Goal: Book appointment/travel/reservation

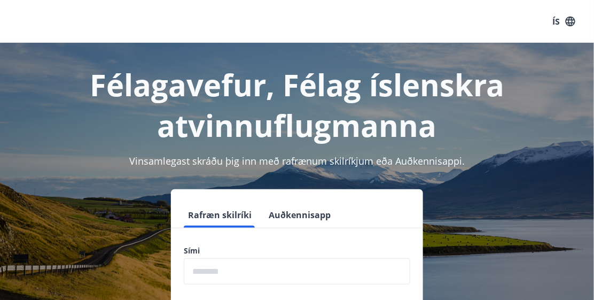
scroll to position [132, 0]
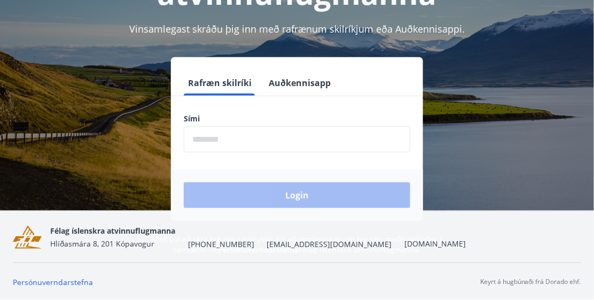
click at [192, 138] on input "phone" at bounding box center [297, 139] width 227 height 26
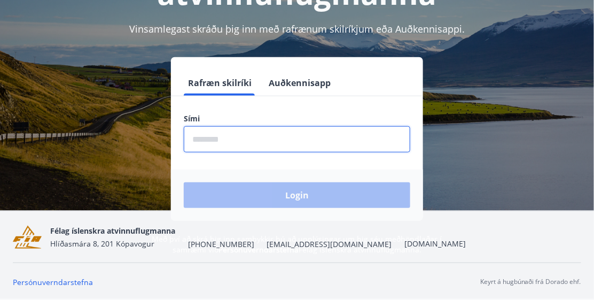
type input "********"
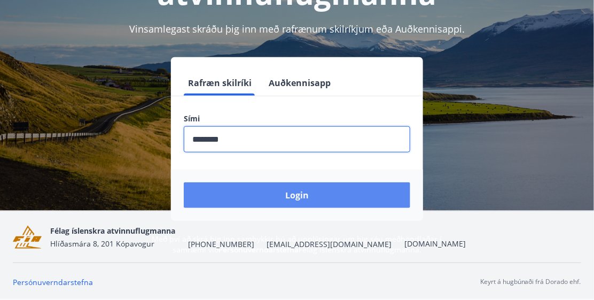
click at [239, 199] on button "Login" at bounding box center [297, 195] width 227 height 26
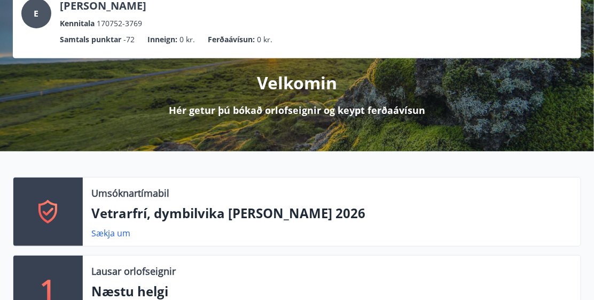
scroll to position [72, 0]
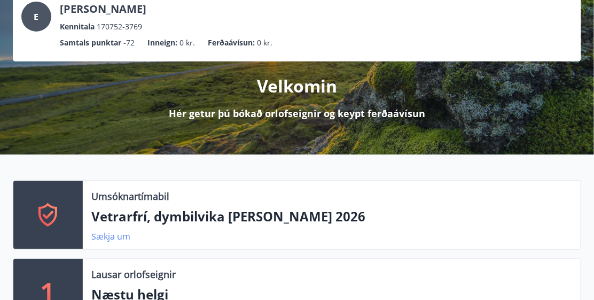
click at [111, 235] on link "Sækja um" at bounding box center [110, 236] width 39 height 12
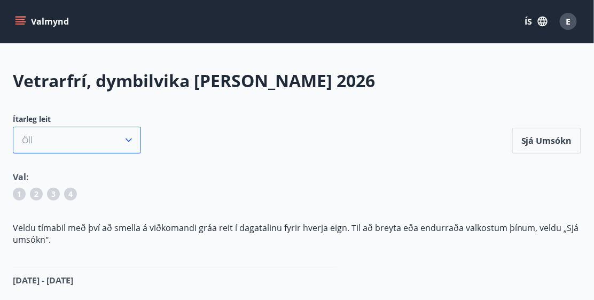
click at [128, 138] on icon "button" at bounding box center [128, 140] width 11 height 11
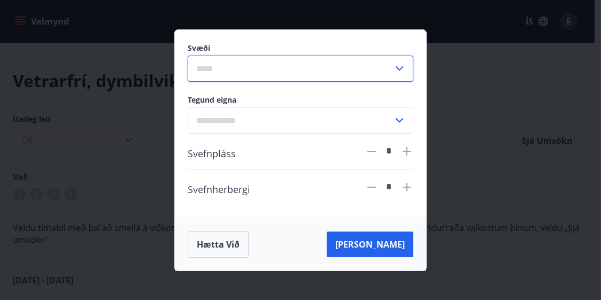
click at [195, 65] on input "text" at bounding box center [290, 69] width 205 height 26
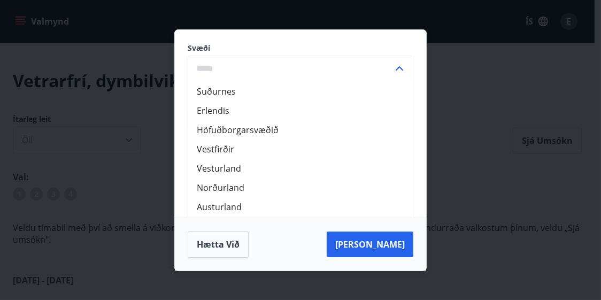
click at [230, 168] on li "Vesturland" at bounding box center [300, 167] width 225 height 19
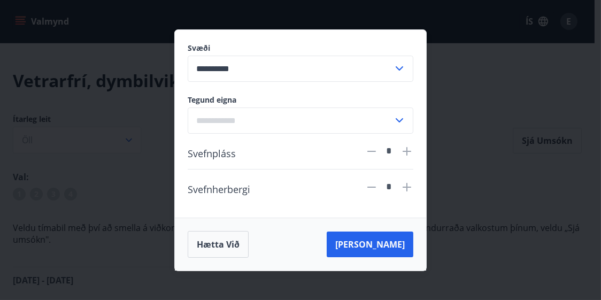
type input "**********"
click at [399, 120] on icon at bounding box center [399, 120] width 13 height 13
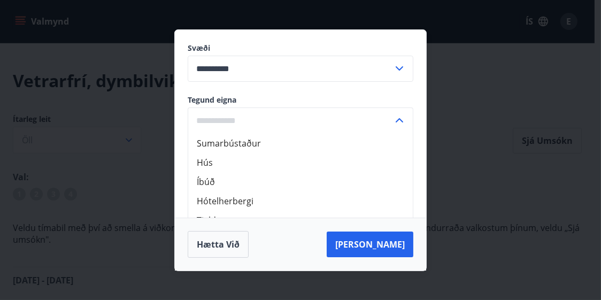
click at [213, 141] on li "Sumarbústaður" at bounding box center [300, 142] width 225 height 19
type input "**********"
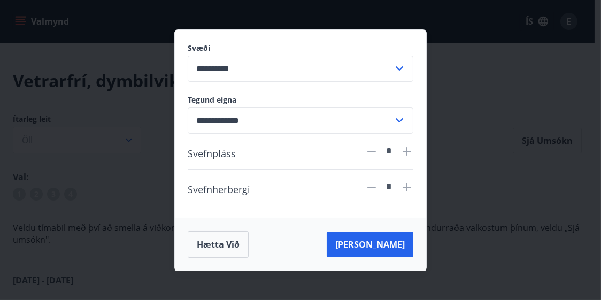
click at [406, 148] on icon at bounding box center [406, 151] width 13 height 13
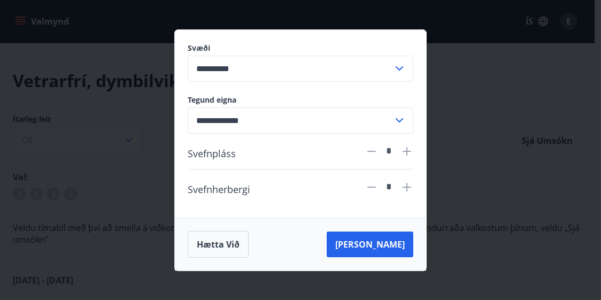
type input "*"
click at [405, 184] on icon at bounding box center [406, 187] width 13 height 13
click at [408, 186] on icon at bounding box center [406, 187] width 13 height 13
type input "*"
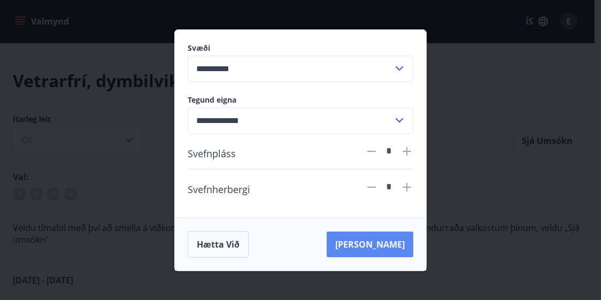
click at [389, 250] on button "[PERSON_NAME]" at bounding box center [370, 244] width 87 height 26
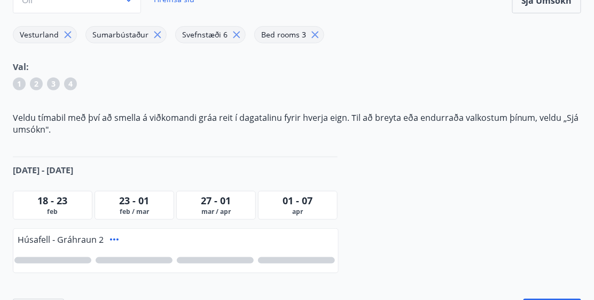
scroll to position [140, 0]
click at [67, 31] on icon at bounding box center [68, 35] width 12 height 12
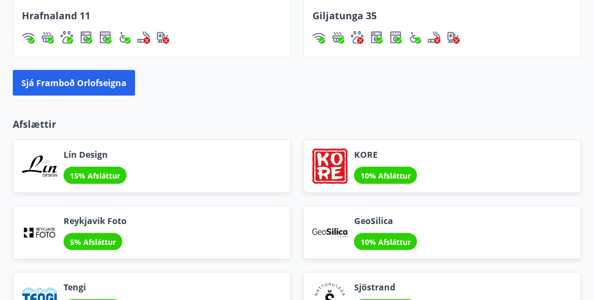
scroll to position [1203, 0]
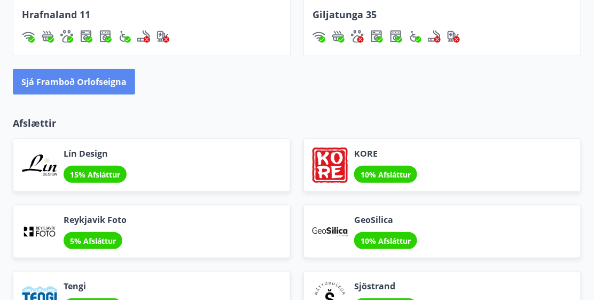
click at [51, 81] on button "Sjá framboð orlofseigna" at bounding box center [74, 82] width 122 height 26
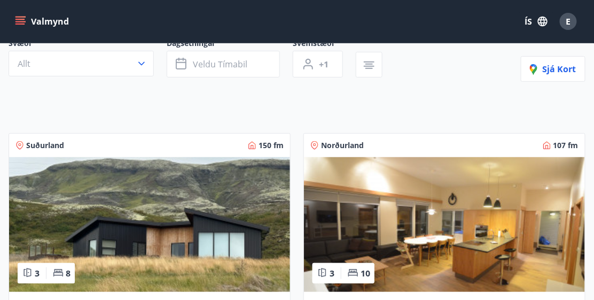
scroll to position [104, 0]
click at [36, 146] on span "Suðurland" at bounding box center [45, 145] width 38 height 11
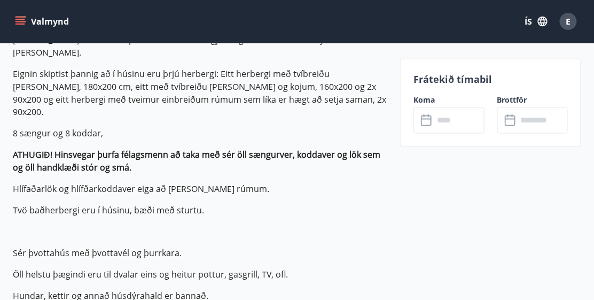
scroll to position [409, 0]
click at [424, 119] on icon at bounding box center [427, 120] width 13 height 13
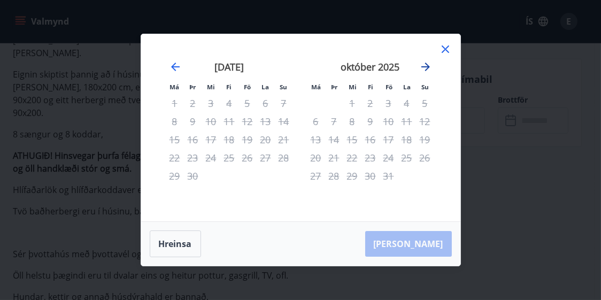
click at [424, 67] on icon "Move forward to switch to the next month." at bounding box center [425, 67] width 9 height 9
click at [245, 120] on div "10" at bounding box center [247, 121] width 18 height 18
click at [425, 65] on icon "Move forward to switch to the next month." at bounding box center [425, 66] width 13 height 13
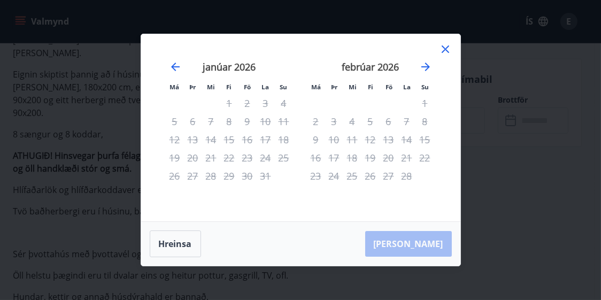
click at [174, 122] on div "5" at bounding box center [175, 121] width 18 height 18
click at [173, 68] on icon "Move backward to switch to the previous month." at bounding box center [175, 66] width 13 height 13
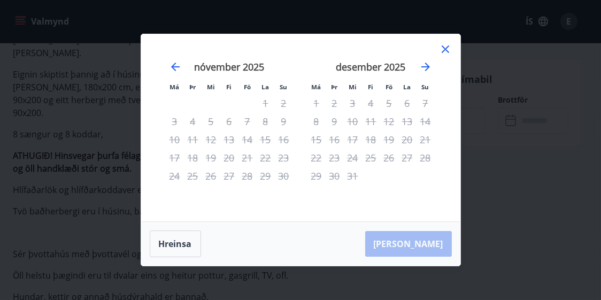
click at [443, 48] on icon at bounding box center [445, 48] width 7 height 7
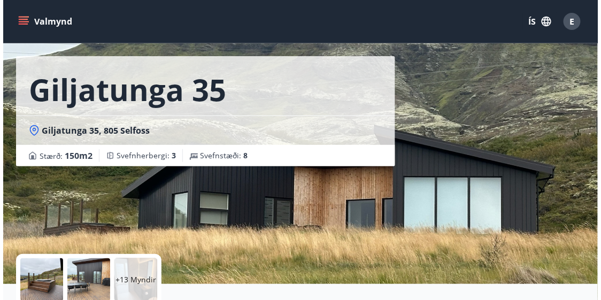
scroll to position [36, 0]
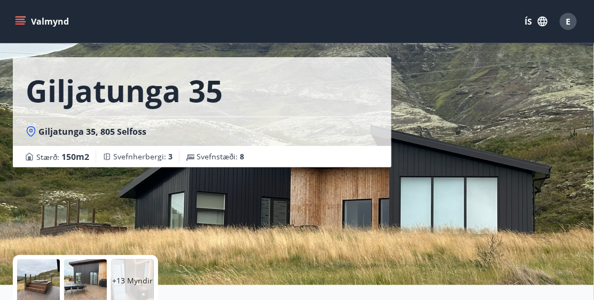
click at [131, 275] on p "+13 Myndir" at bounding box center [132, 280] width 41 height 11
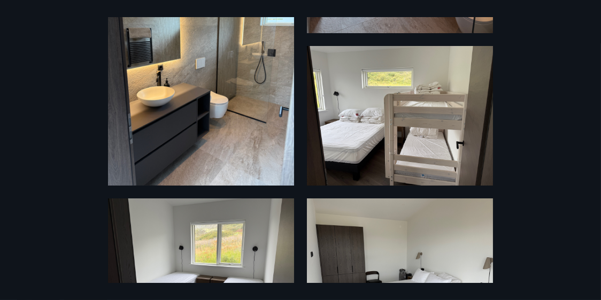
scroll to position [563, 0]
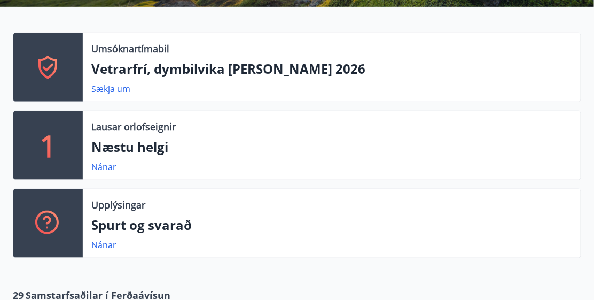
scroll to position [225, 0]
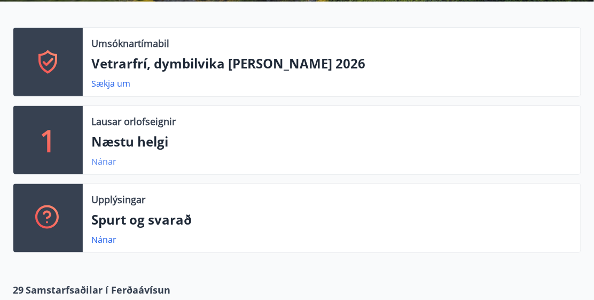
click at [102, 159] on link "Nánar" at bounding box center [103, 162] width 25 height 12
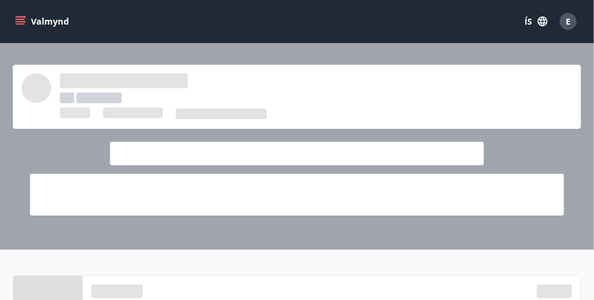
scroll to position [225, 0]
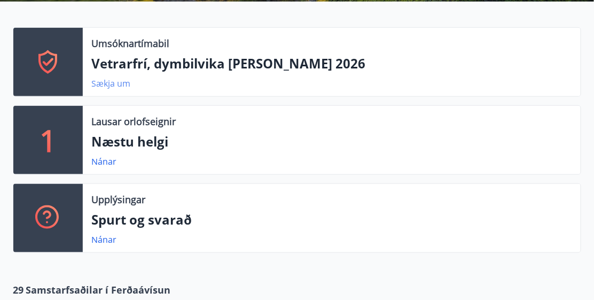
click at [103, 81] on link "Sækja um" at bounding box center [110, 84] width 39 height 12
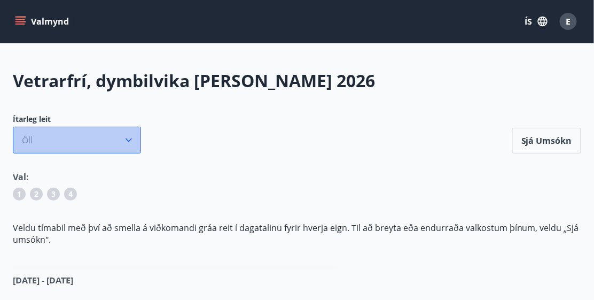
click at [129, 137] on icon "button" at bounding box center [128, 140] width 11 height 11
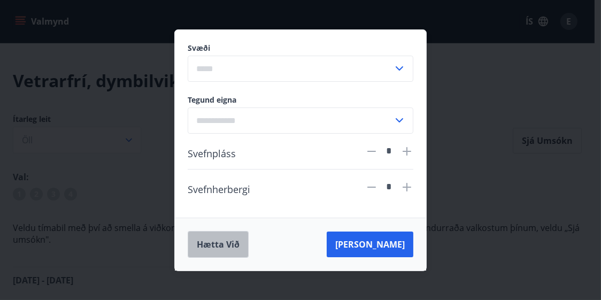
click at [225, 242] on button "Hætta við" at bounding box center [218, 244] width 61 height 27
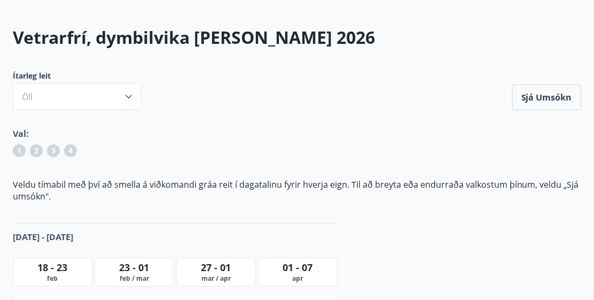
scroll to position [51, 0]
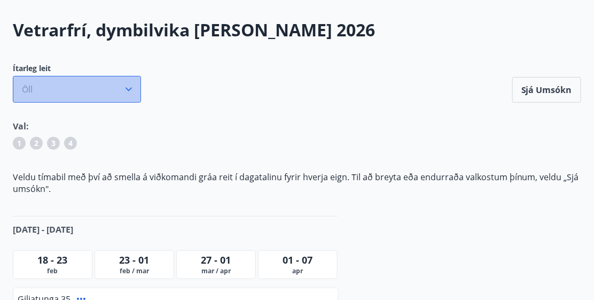
click at [126, 84] on icon "button" at bounding box center [128, 89] width 11 height 11
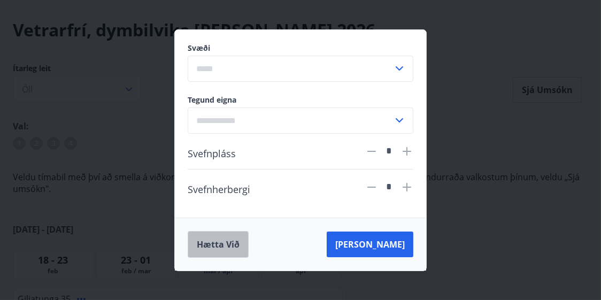
click at [216, 243] on button "Hætta við" at bounding box center [218, 244] width 61 height 27
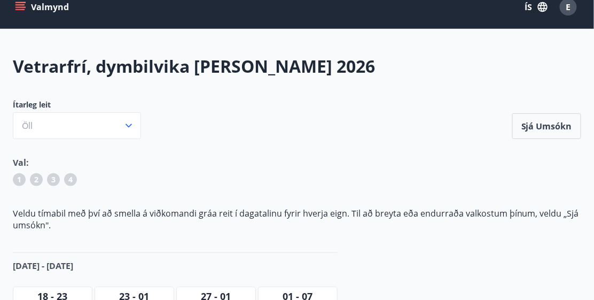
scroll to position [5, 0]
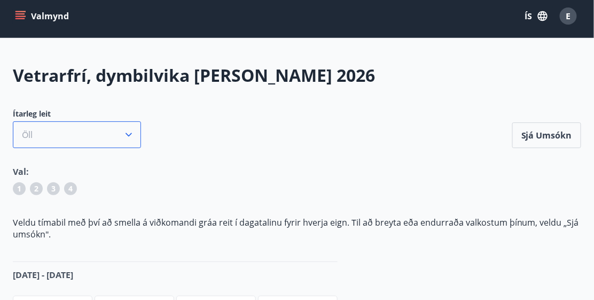
click at [128, 129] on icon "button" at bounding box center [128, 134] width 11 height 11
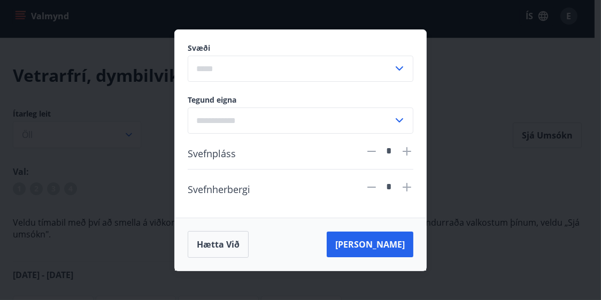
click at [399, 66] on icon at bounding box center [399, 68] width 13 height 13
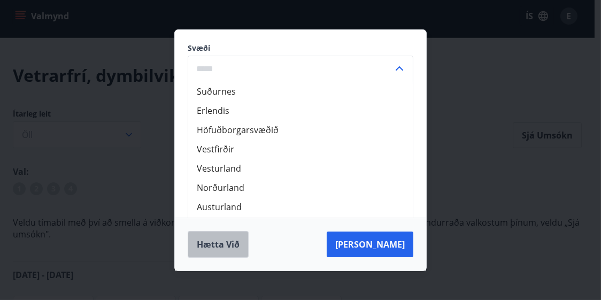
click at [211, 241] on button "Hætta við" at bounding box center [218, 244] width 61 height 27
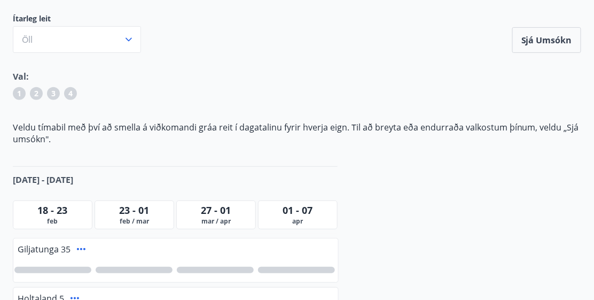
scroll to position [102, 0]
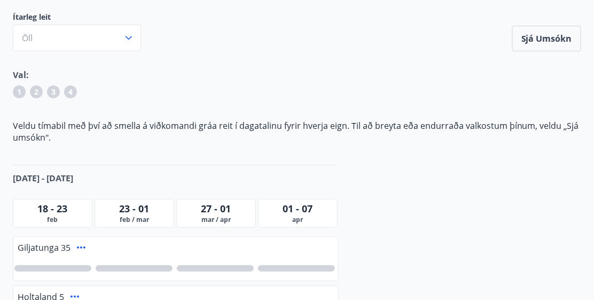
click at [21, 88] on div "1" at bounding box center [19, 92] width 13 height 13
click at [34, 90] on span "2" at bounding box center [36, 92] width 4 height 11
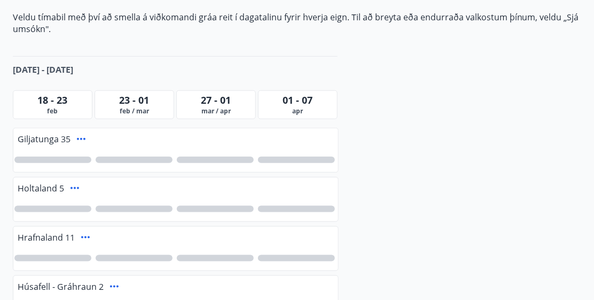
scroll to position [211, 0]
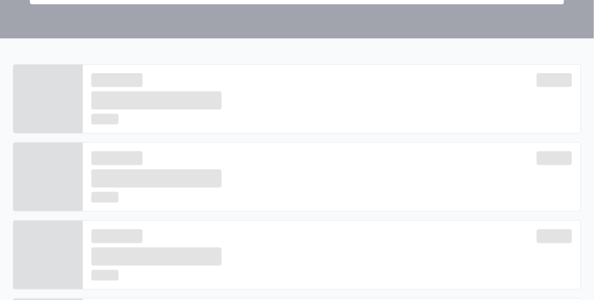
scroll to position [225, 0]
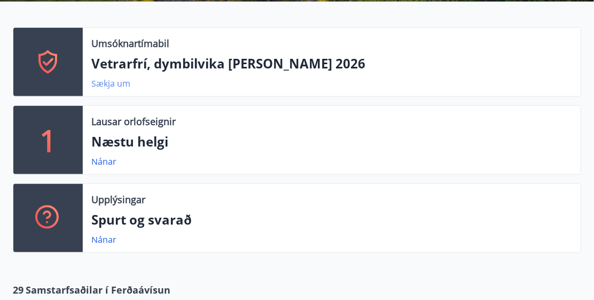
click at [110, 81] on link "Sækja um" at bounding box center [110, 84] width 39 height 12
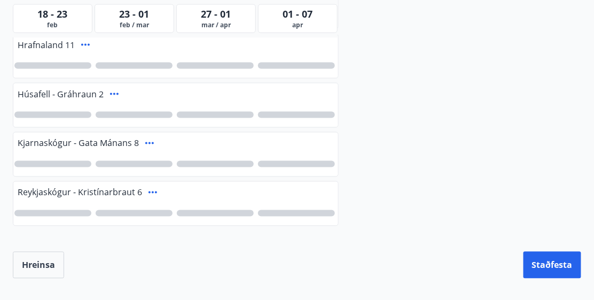
scroll to position [404, 0]
click at [45, 210] on div at bounding box center [52, 213] width 77 height 6
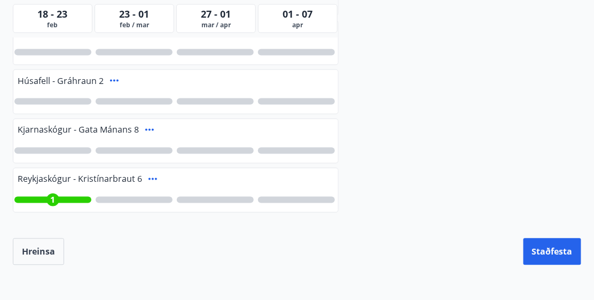
scroll to position [416, 0]
click at [41, 246] on button "Hreinsa" at bounding box center [38, 251] width 51 height 27
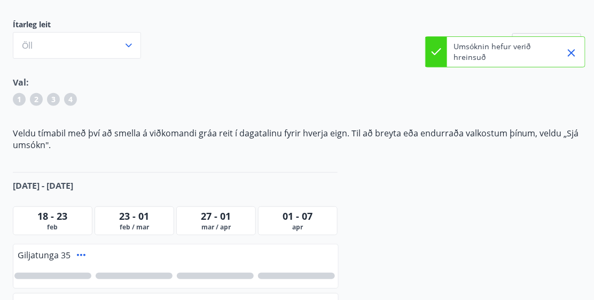
scroll to position [0, 0]
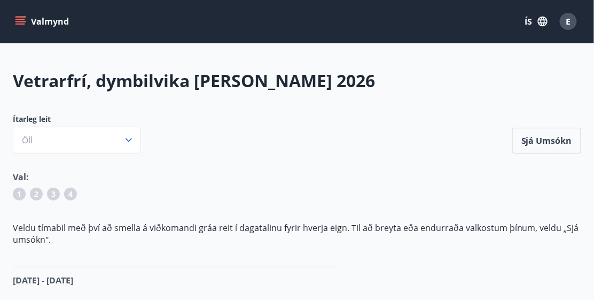
click at [19, 18] on icon "menu" at bounding box center [20, 21] width 11 height 11
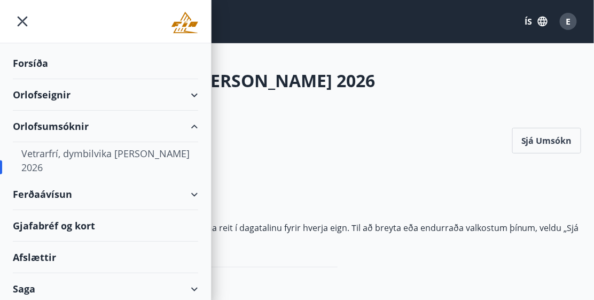
click at [49, 121] on div "Orlofsumsóknir" at bounding box center [105, 127] width 185 height 32
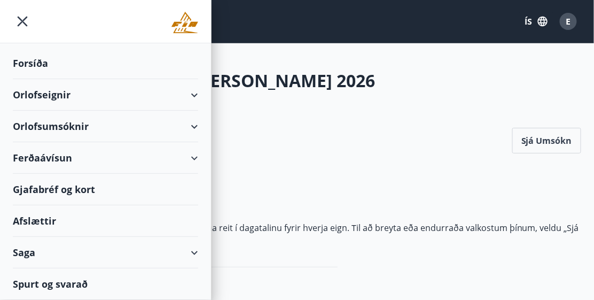
click at [52, 122] on div "Orlofsumsóknir" at bounding box center [105, 127] width 185 height 32
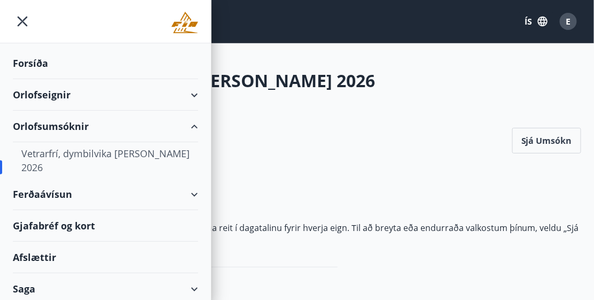
click at [43, 92] on div "Orlofseignir" at bounding box center [105, 95] width 185 height 32
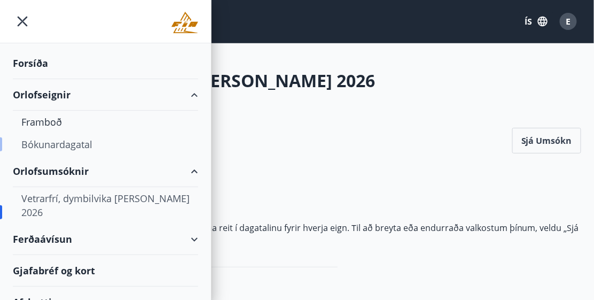
click at [53, 142] on div "Bókunardagatal" at bounding box center [105, 144] width 168 height 22
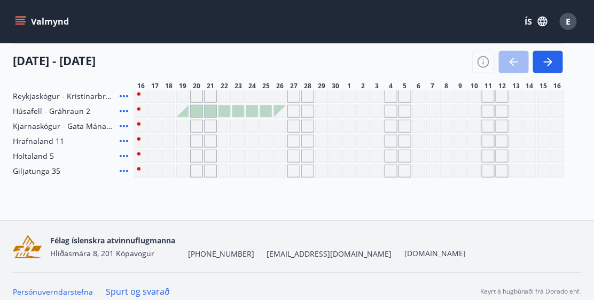
scroll to position [132, 0]
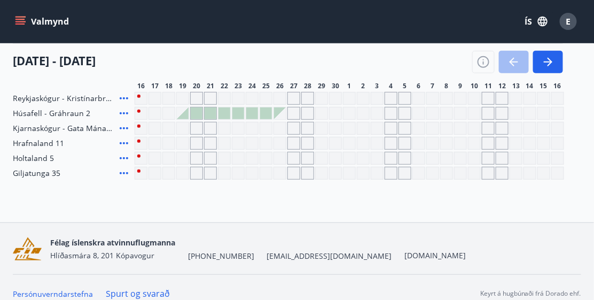
click at [473, 168] on div "Gráir dagar eru ekki bókanlegir" at bounding box center [474, 173] width 13 height 13
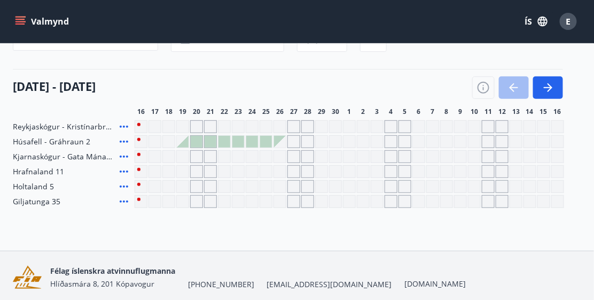
scroll to position [103, 0]
click at [542, 85] on icon "button" at bounding box center [548, 88] width 13 height 13
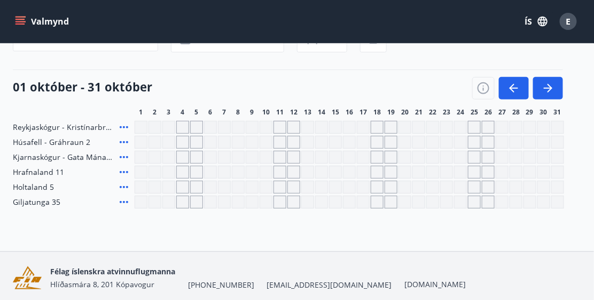
click at [277, 203] on div "Gráir dagar eru ekki bókanlegir" at bounding box center [280, 202] width 13 height 13
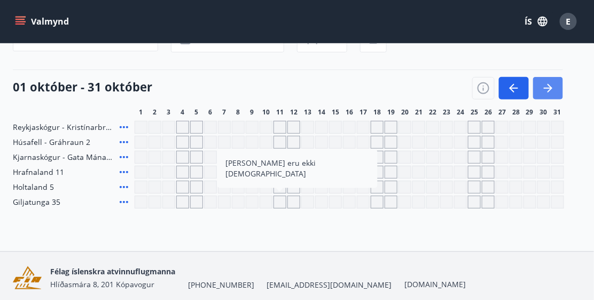
click at [547, 84] on icon "button" at bounding box center [548, 88] width 13 height 13
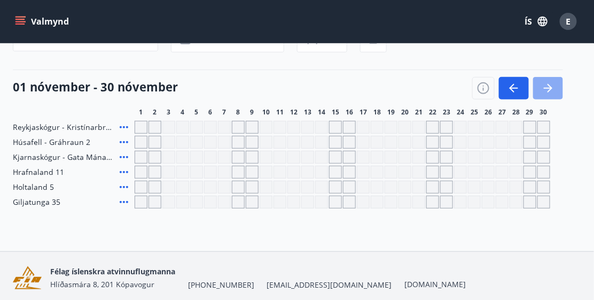
click at [547, 84] on icon "button" at bounding box center [548, 88] width 13 height 13
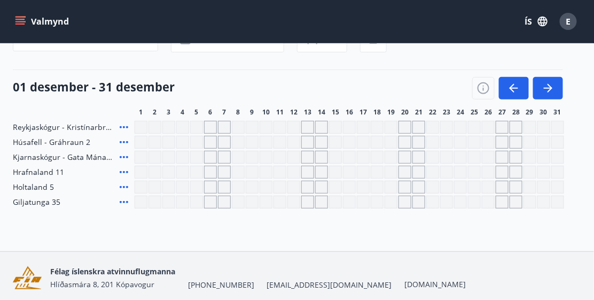
click at [292, 159] on div "Gráir dagar eru ekki bókanlegir" at bounding box center [294, 157] width 13 height 13
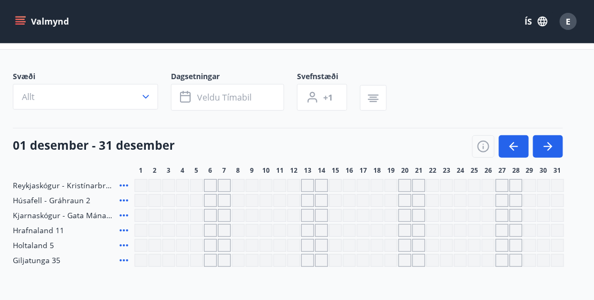
scroll to position [48, 0]
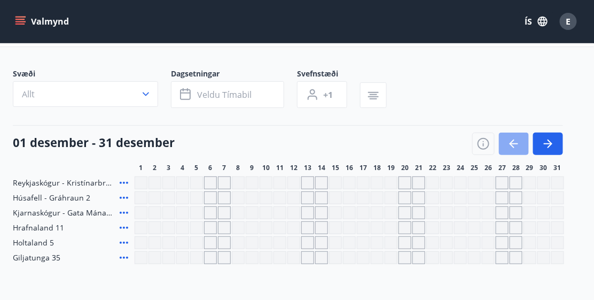
click at [513, 141] on icon "button" at bounding box center [514, 143] width 13 height 13
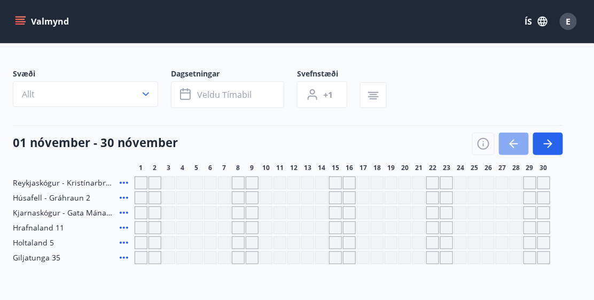
click at [513, 141] on icon "button" at bounding box center [514, 143] width 13 height 13
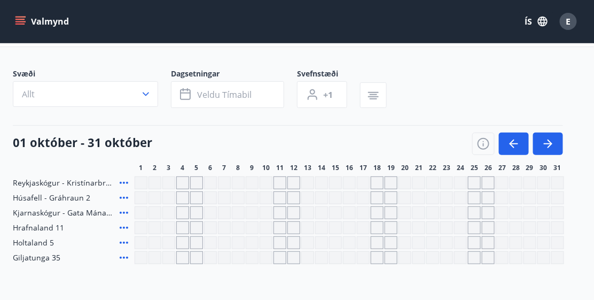
click at [225, 195] on div "Gráir dagar eru ekki bókanlegir" at bounding box center [224, 197] width 13 height 13
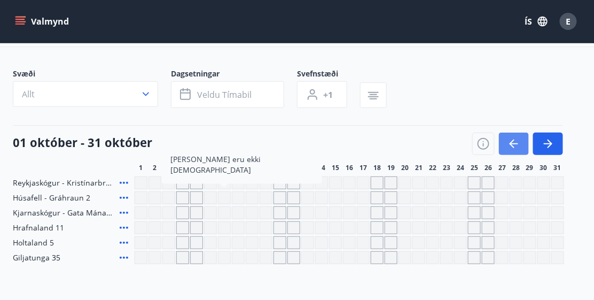
click at [508, 142] on icon "button" at bounding box center [514, 143] width 13 height 13
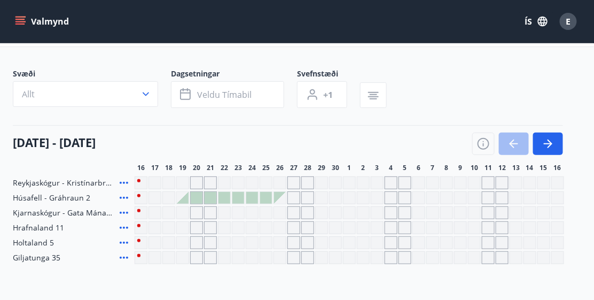
click at [223, 193] on div at bounding box center [225, 198] width 12 height 12
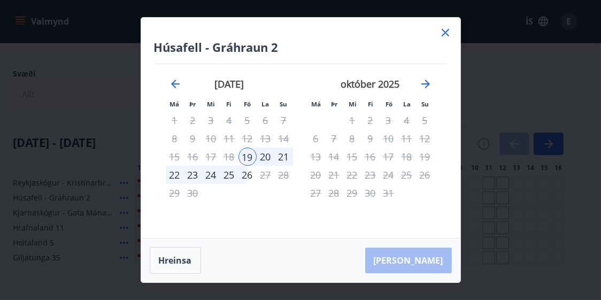
click at [443, 32] on icon at bounding box center [445, 32] width 7 height 7
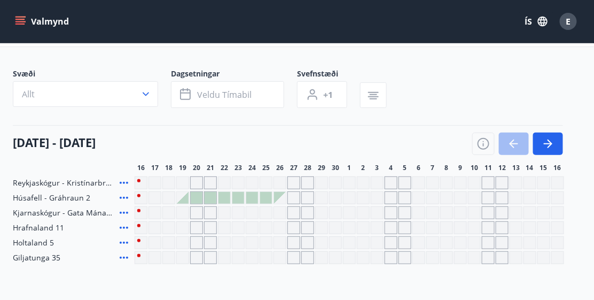
click at [36, 198] on span "Húsafell - Gráhraun 2" at bounding box center [52, 197] width 78 height 11
click at [123, 195] on icon at bounding box center [124, 197] width 13 height 13
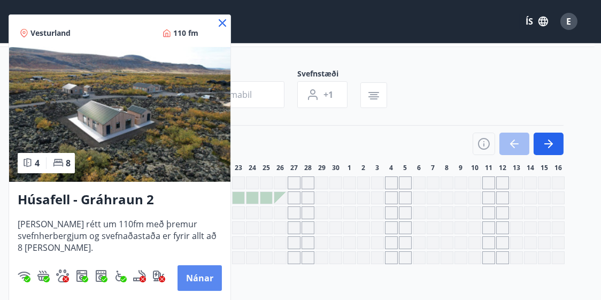
click at [189, 276] on button "Nánar" at bounding box center [199, 278] width 44 height 26
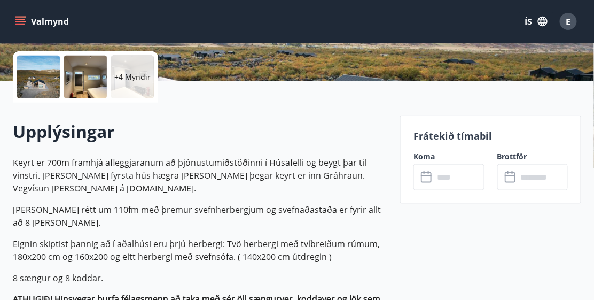
scroll to position [243, 0]
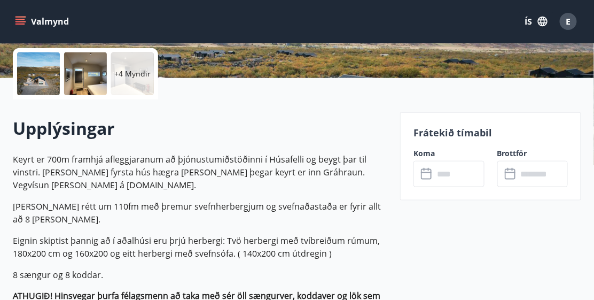
click at [434, 175] on input "text" at bounding box center [459, 174] width 50 height 26
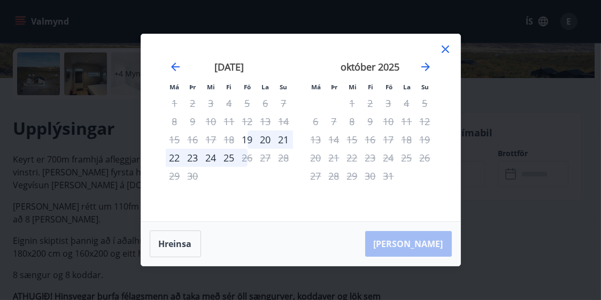
click at [453, 47] on div "Má Þr Mi Fi Fö La Su Má Þr Mi Fi Fö La Su [DATE] 1 2 3 4 5 6 7 8 9 10 11 12 13 …" at bounding box center [300, 127] width 319 height 187
click at [172, 240] on button "Hreinsa" at bounding box center [175, 243] width 51 height 27
click at [445, 49] on icon at bounding box center [445, 49] width 13 height 13
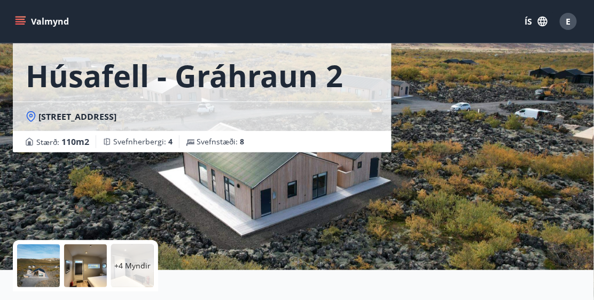
scroll to position [0, 0]
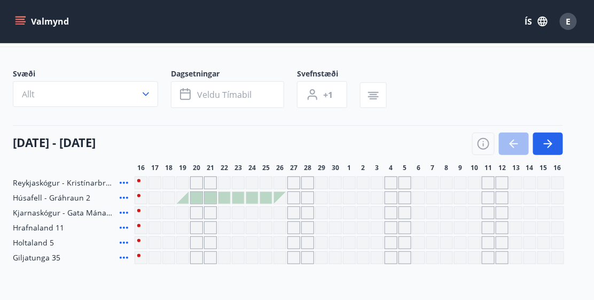
scroll to position [51, 0]
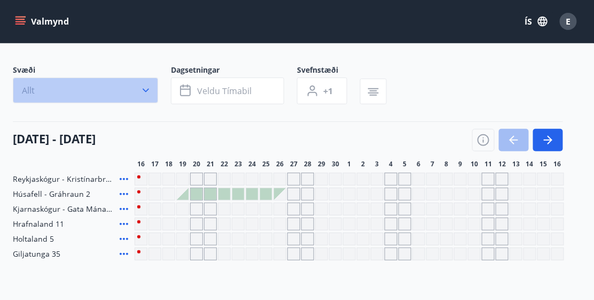
click at [145, 88] on icon "button" at bounding box center [146, 90] width 11 height 11
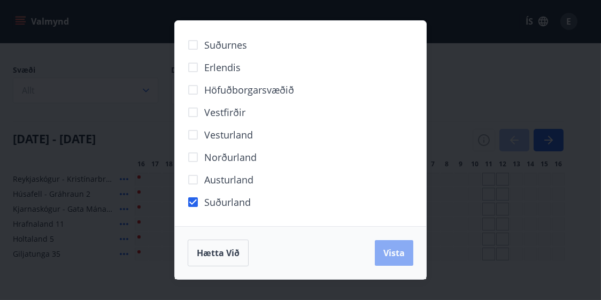
click at [408, 252] on button "Vista" at bounding box center [394, 253] width 38 height 26
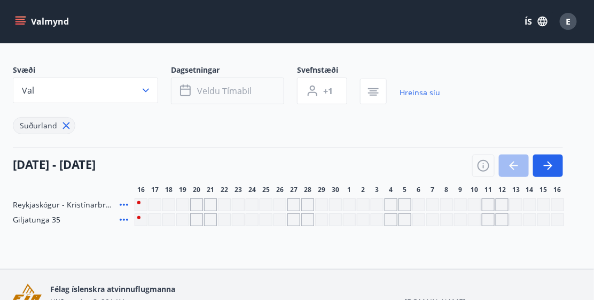
click at [183, 89] on icon "button" at bounding box center [185, 89] width 11 height 1
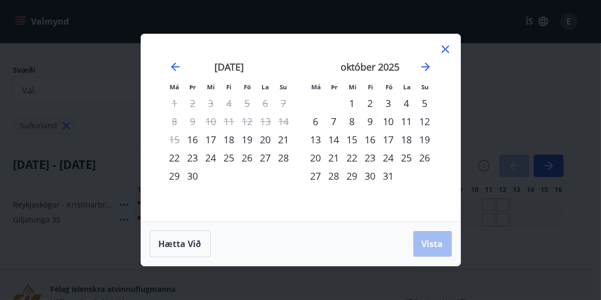
click at [389, 119] on div "10" at bounding box center [389, 121] width 18 height 18
click at [369, 118] on div "9" at bounding box center [370, 121] width 18 height 18
click at [427, 120] on div "12" at bounding box center [425, 121] width 18 height 18
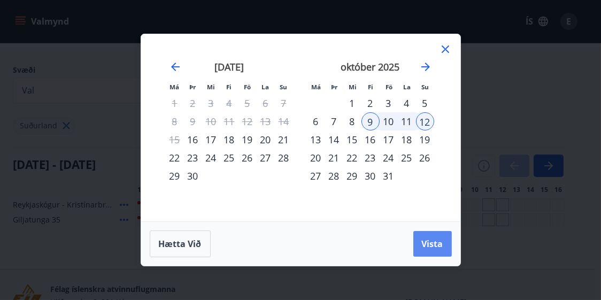
click at [428, 243] on span "Vista" at bounding box center [432, 244] width 21 height 12
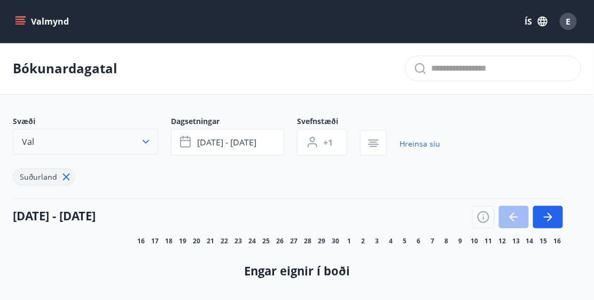
click at [145, 140] on icon "button" at bounding box center [146, 141] width 11 height 11
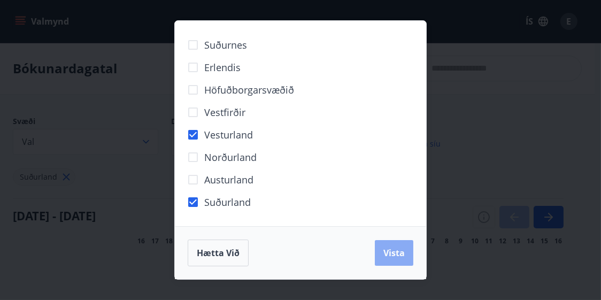
click at [390, 248] on span "Vista" at bounding box center [393, 253] width 21 height 12
